Goal: Task Accomplishment & Management: Manage account settings

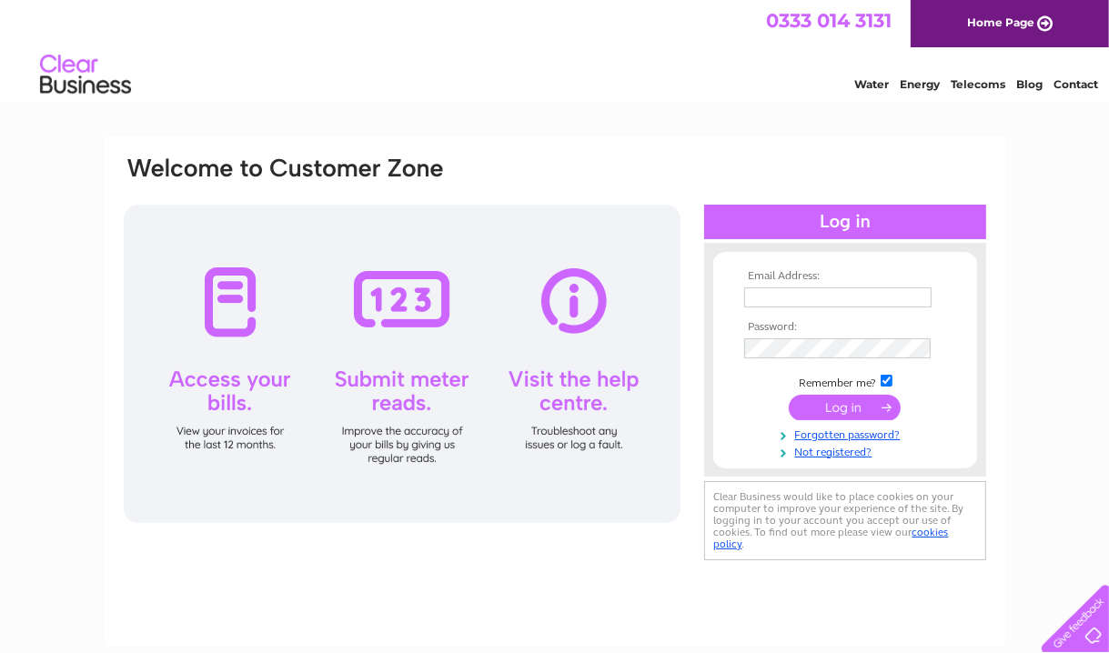
type input "autospraypaint@hotmail.co.uk"
click at [842, 407] on input "submit" at bounding box center [845, 407] width 112 height 25
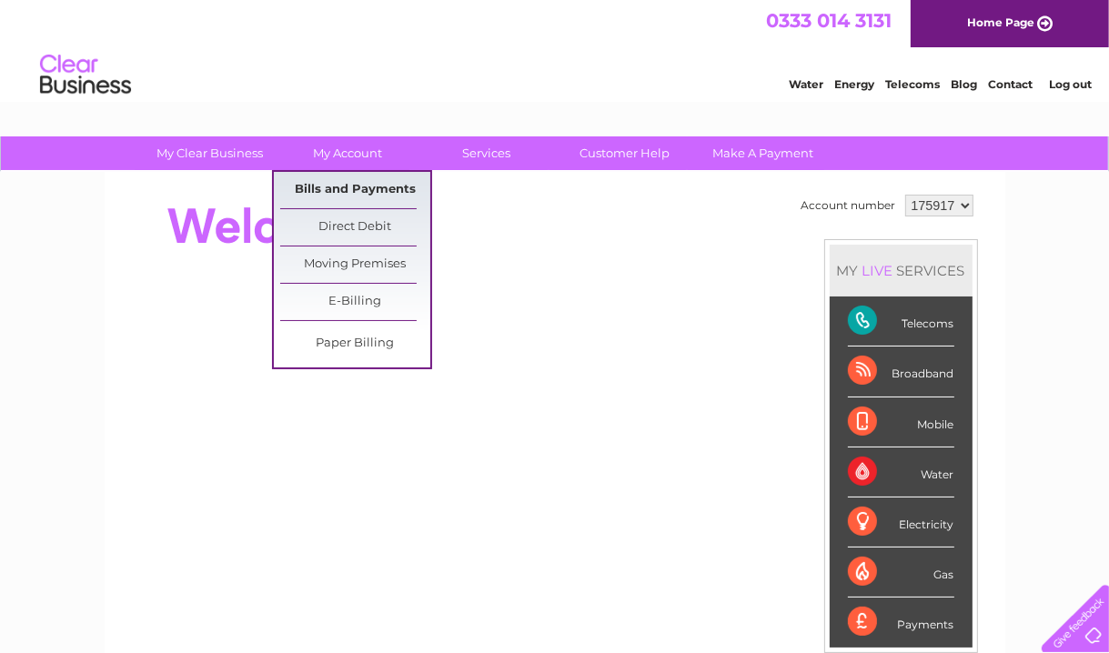
click at [353, 186] on link "Bills and Payments" at bounding box center [355, 190] width 150 height 36
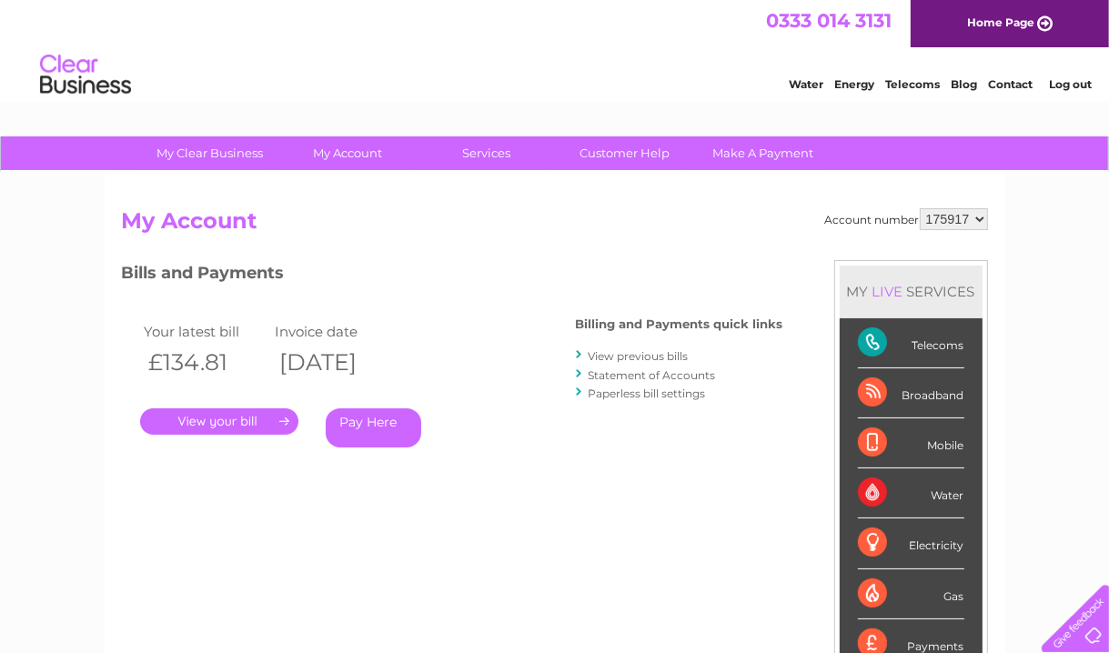
click at [252, 423] on link "." at bounding box center [219, 421] width 158 height 26
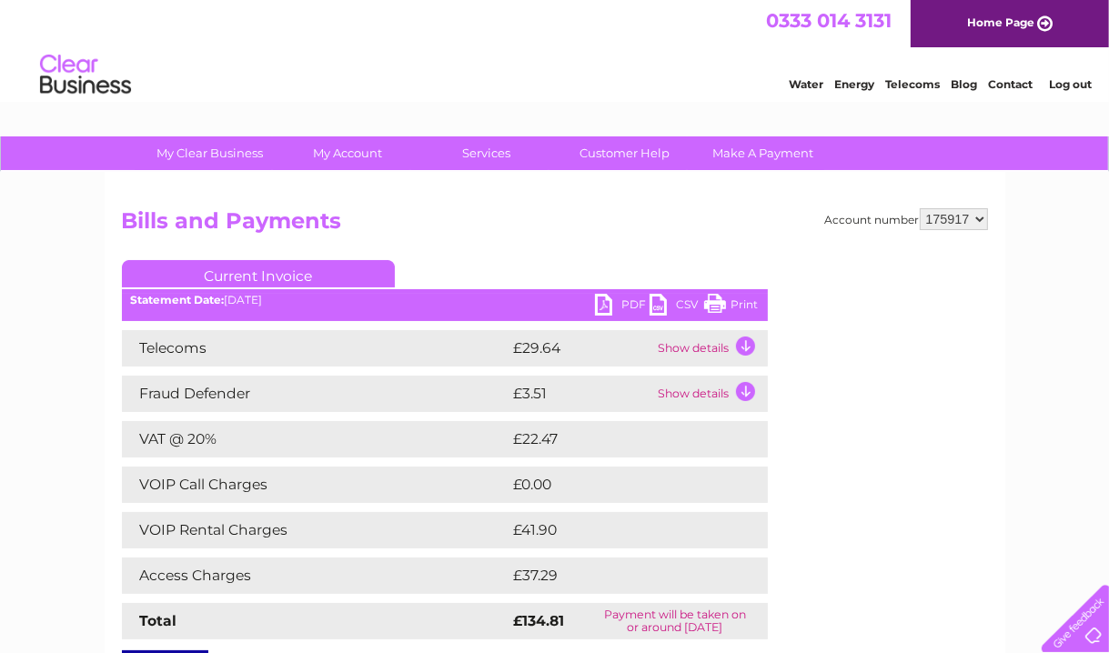
click at [622, 304] on link "PDF" at bounding box center [622, 307] width 55 height 26
